Goal: Information Seeking & Learning: Compare options

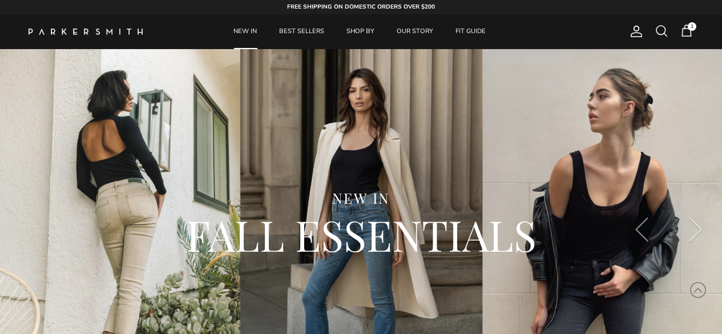
scroll to position [2284, 0]
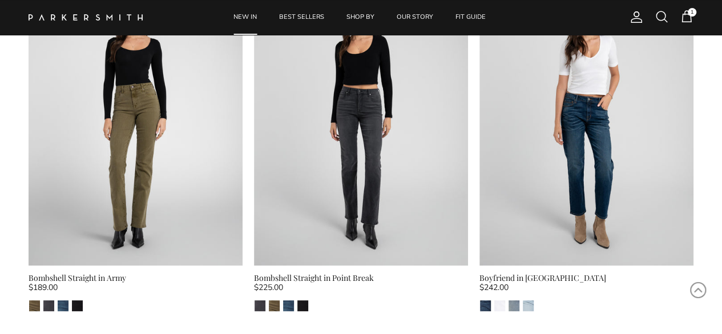
click at [121, 272] on div "Bombshell Straight in Army" at bounding box center [136, 278] width 214 height 13
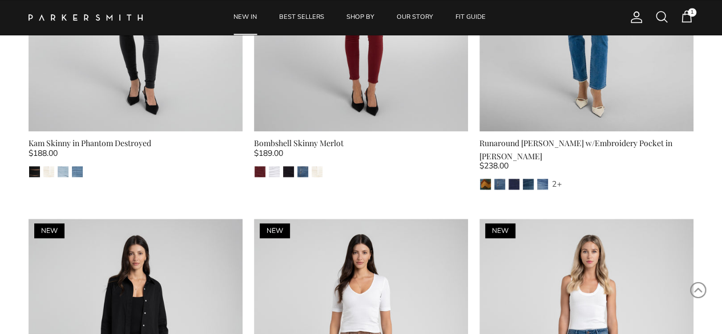
scroll to position [490, 0]
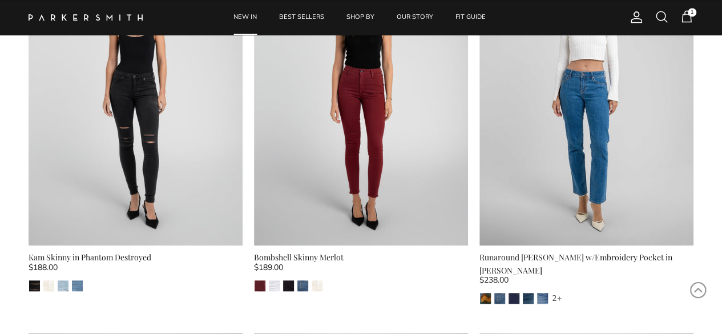
click at [333, 256] on div "Bombshell Skinny Merlot" at bounding box center [361, 257] width 214 height 13
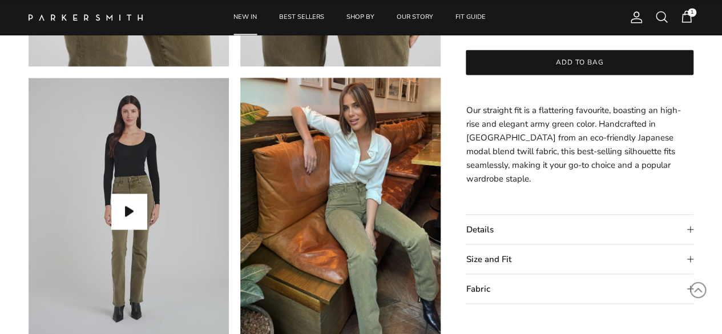
scroll to position [914, 0]
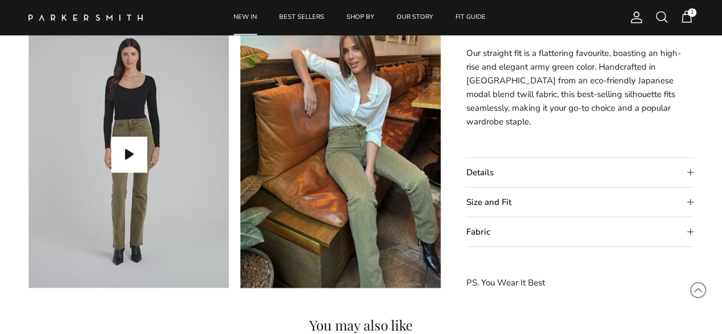
click at [691, 202] on summary "Size and Fit" at bounding box center [580, 201] width 228 height 29
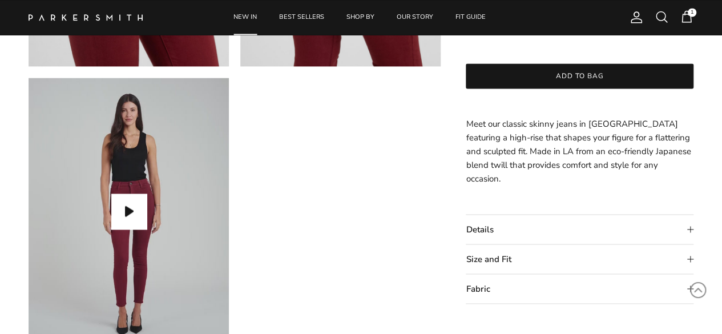
scroll to position [914, 0]
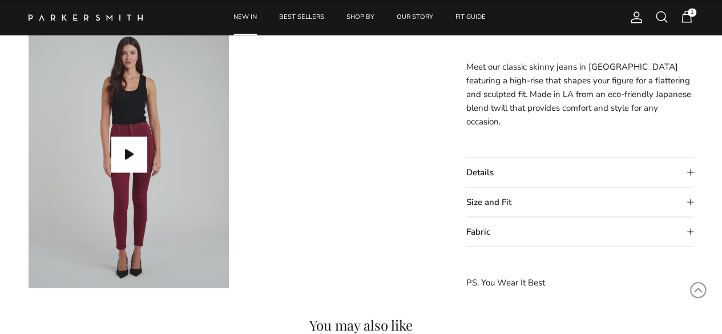
click at [689, 203] on summary "Size and Fit" at bounding box center [580, 201] width 228 height 29
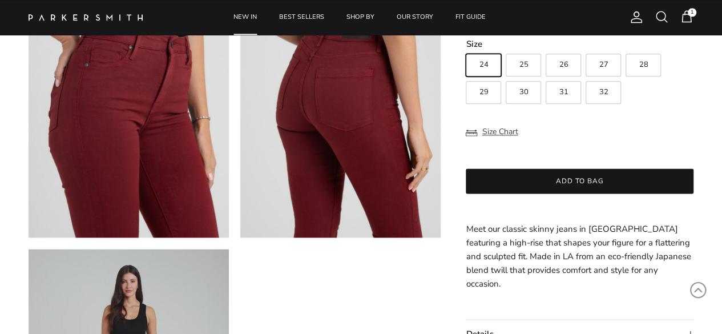
scroll to position [628, 0]
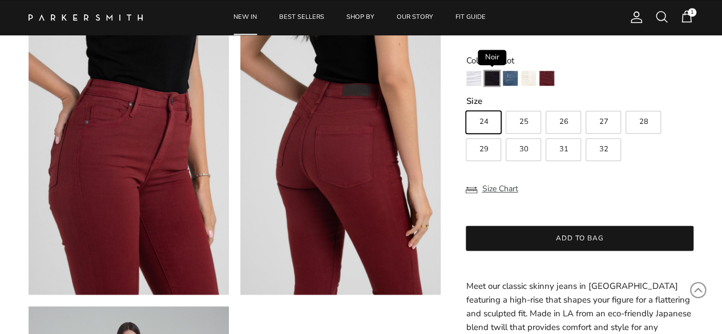
click at [492, 86] on img "Noir" at bounding box center [492, 78] width 15 height 15
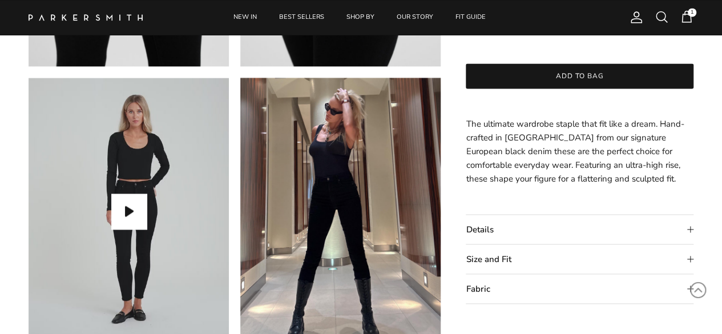
scroll to position [914, 0]
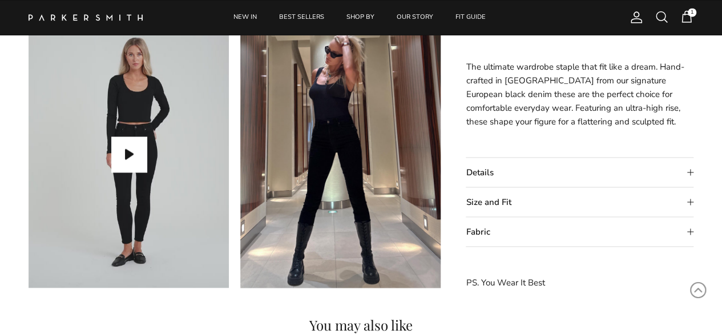
click at [691, 202] on summary "Size and Fit" at bounding box center [580, 201] width 228 height 29
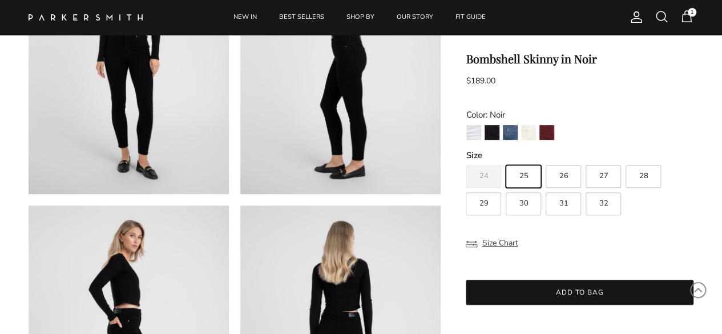
scroll to position [0, 0]
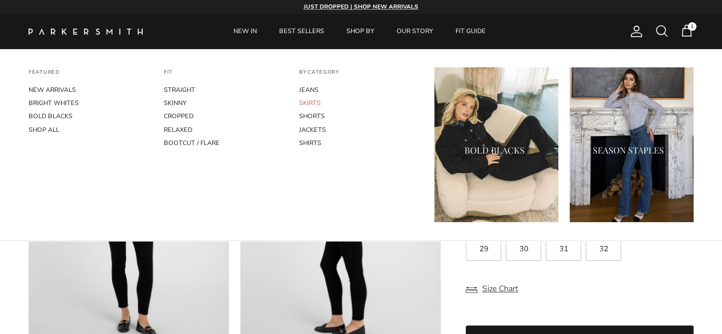
click at [311, 103] on link "SKIRTS" at bounding box center [361, 103] width 124 height 13
